Goal: Obtain resource: Download file/media

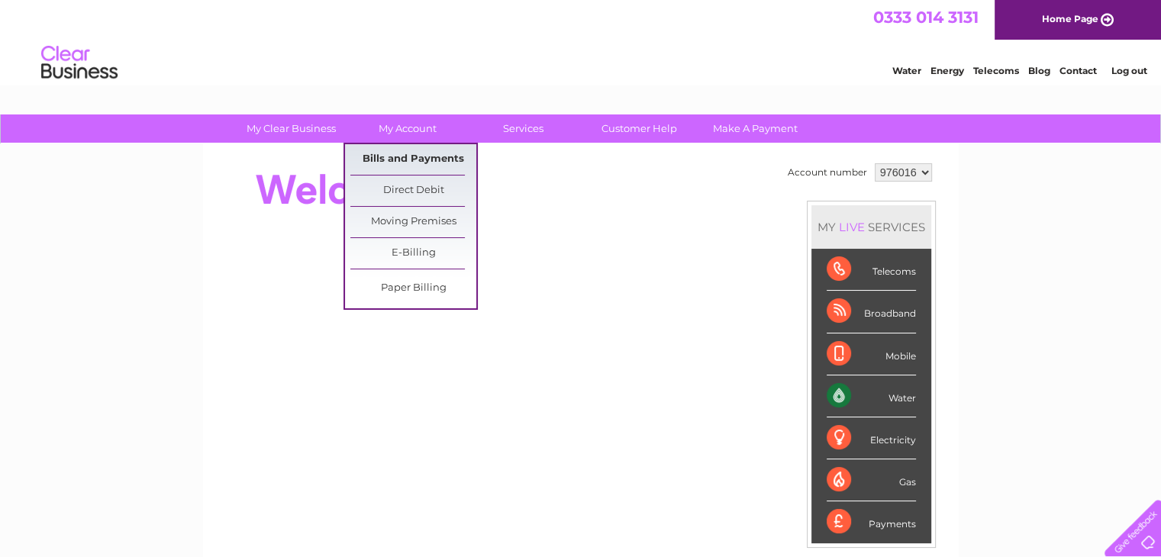
click at [417, 157] on link "Bills and Payments" at bounding box center [413, 159] width 126 height 31
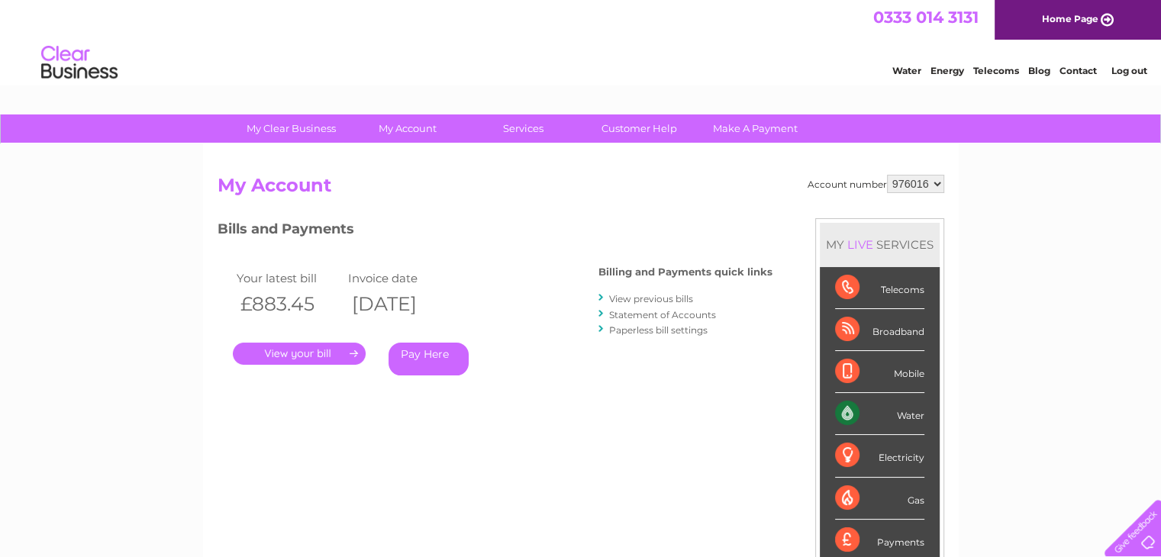
drag, startPoint x: 289, startPoint y: 355, endPoint x: 317, endPoint y: 365, distance: 29.9
click at [290, 355] on link "." at bounding box center [299, 354] width 133 height 22
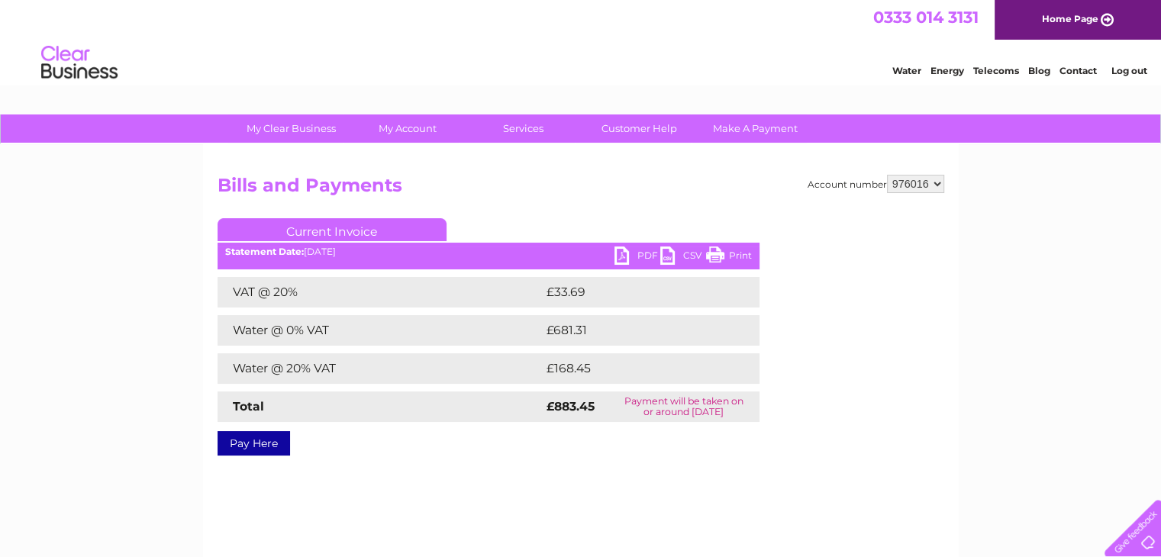
click at [647, 252] on link "PDF" at bounding box center [638, 258] width 46 height 22
click at [55, 337] on div "My Clear Business Login Details My Details My Preferences Link Account My Accou…" at bounding box center [580, 474] width 1161 height 719
click at [629, 248] on link "PDF" at bounding box center [638, 258] width 46 height 22
